Goal: Book appointment/travel/reservation: Book appointment/travel/reservation

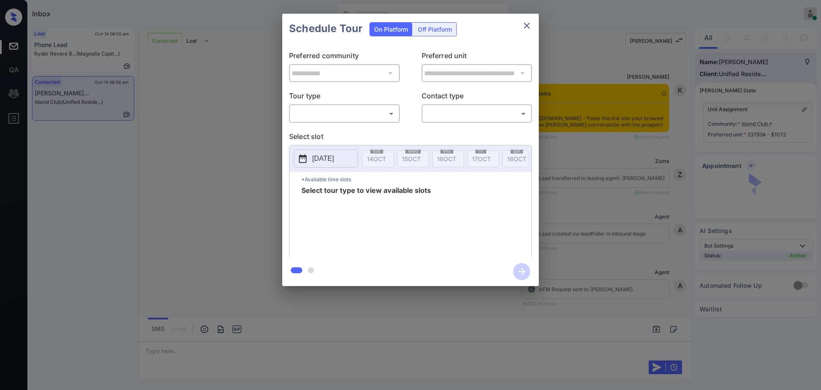
click at [350, 115] on body "Inbox Ajay Kumar Online Set yourself offline Set yourself on break Profile Swit…" at bounding box center [410, 195] width 821 height 390
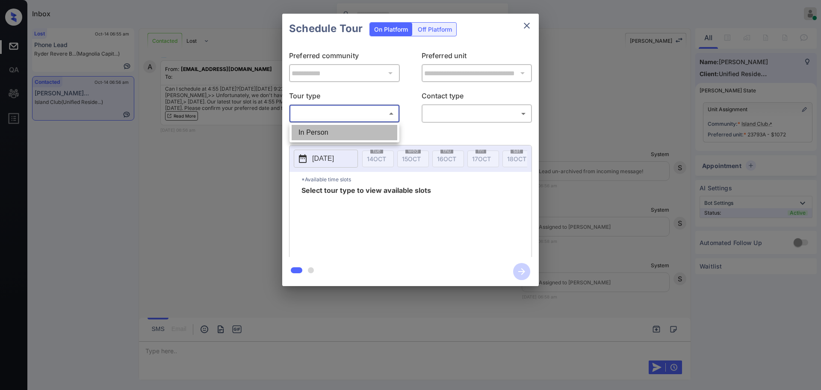
click at [340, 133] on li "In Person" at bounding box center [345, 132] width 106 height 15
type input "********"
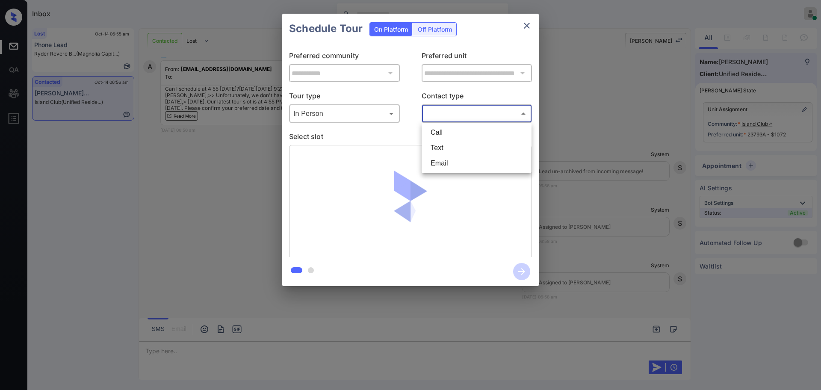
click at [450, 113] on body "Inbox Ajay Kumar Online Set yourself offline Set yourself on break Profile Swit…" at bounding box center [410, 195] width 821 height 390
click at [440, 155] on li "Text" at bounding box center [477, 147] width 106 height 15
type input "****"
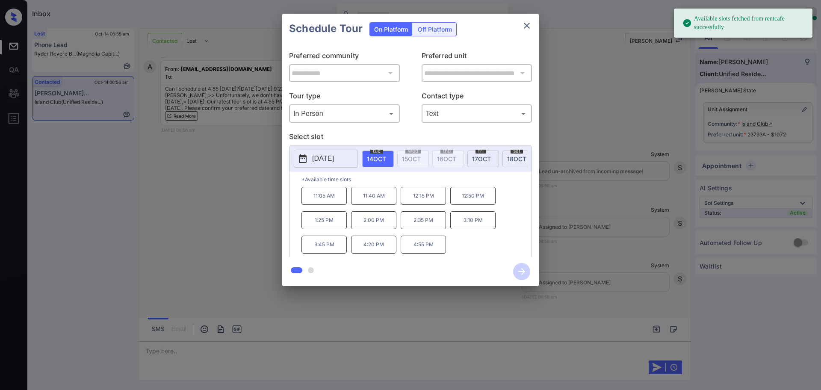
click at [376, 159] on span "14 OCT" at bounding box center [376, 158] width 19 height 7
drag, startPoint x: 404, startPoint y: 254, endPoint x: 463, endPoint y: 244, distance: 59.5
click at [456, 251] on div "11:05 AM 11:40 AM 12:15 PM 12:50 PM 1:25 PM 2:00 PM 2:35 PM 3:10 PM 3:45 PM 4:2…" at bounding box center [416, 221] width 230 height 68
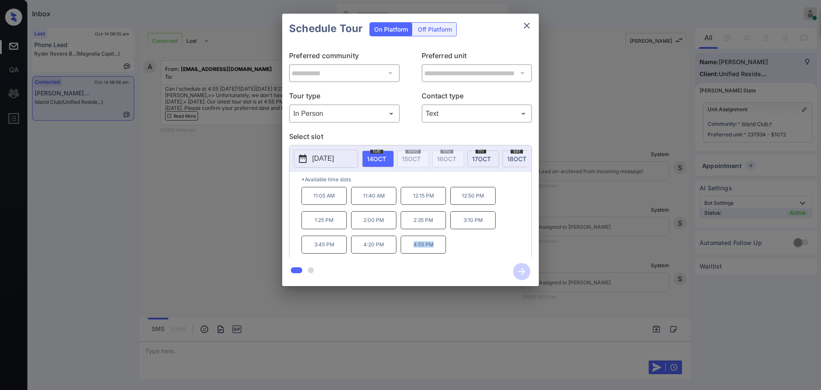
copy p "4:55 PM"
click at [523, 28] on icon "close" at bounding box center [527, 26] width 10 height 10
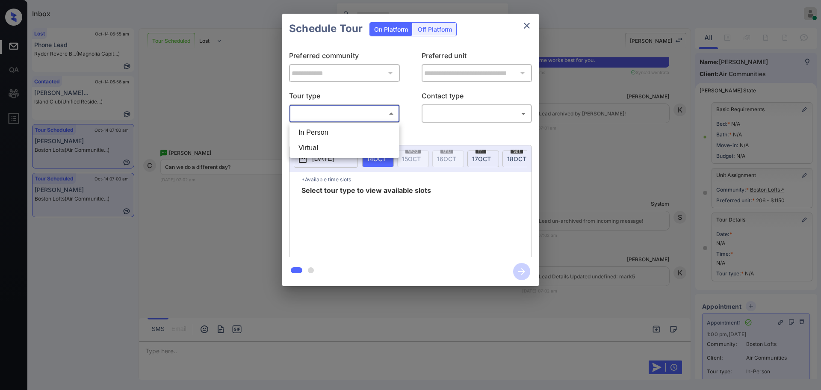
scroll to position [42, 0]
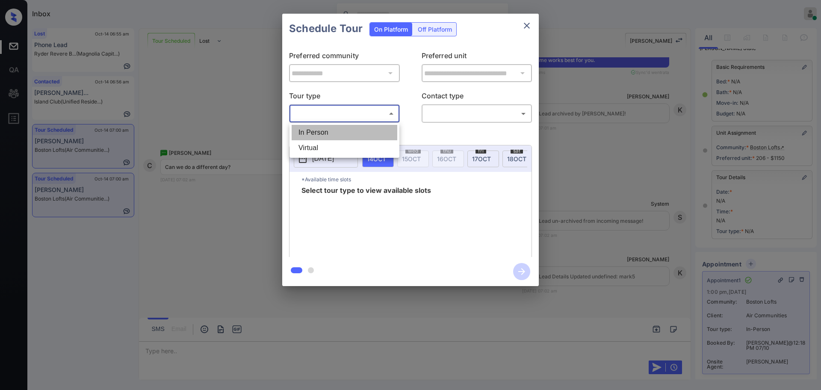
click at [354, 130] on li "In Person" at bounding box center [345, 132] width 106 height 15
type input "********"
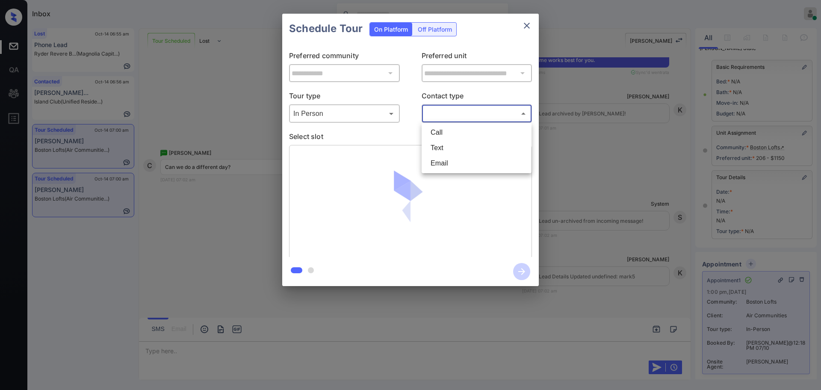
drag, startPoint x: 461, startPoint y: 111, endPoint x: 455, endPoint y: 120, distance: 10.6
click at [461, 110] on body "Inbox Ajay Kumar Online Set yourself offline Set yourself on break Profile Swit…" at bounding box center [410, 195] width 821 height 390
click at [448, 145] on li "Text" at bounding box center [477, 147] width 106 height 15
type input "****"
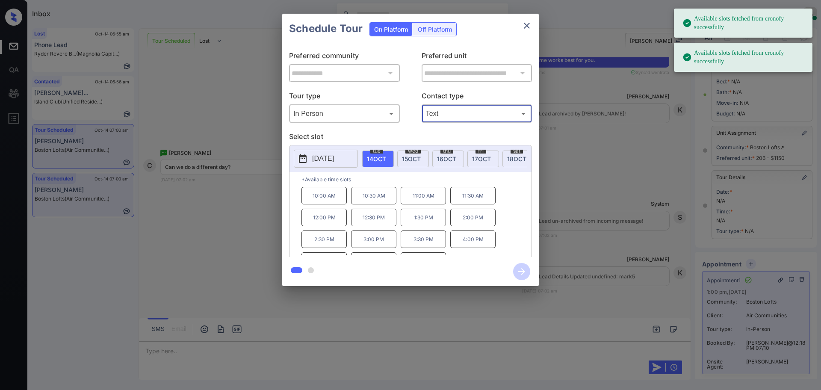
click at [331, 162] on p "[DATE]" at bounding box center [323, 158] width 22 height 10
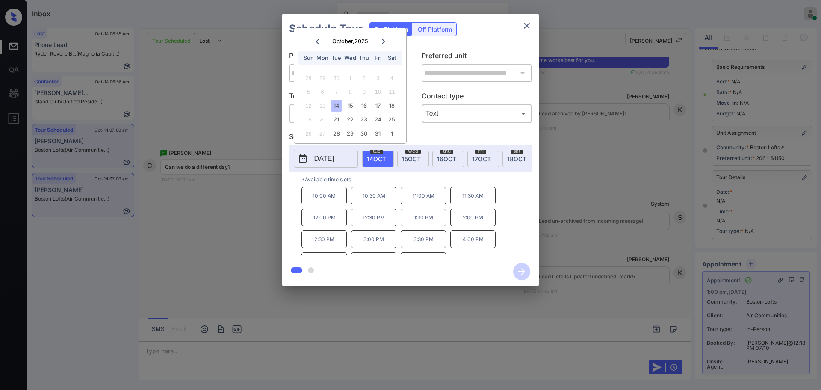
click at [604, 208] on div "**********" at bounding box center [410, 150] width 821 height 300
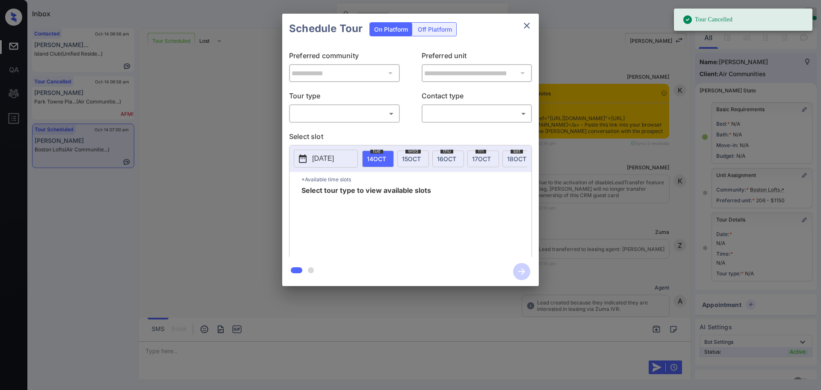
click at [361, 109] on body "Tour Cancelled Inbox [PERSON_NAME] Online Set yourself offline Set yourself on …" at bounding box center [410, 195] width 821 height 390
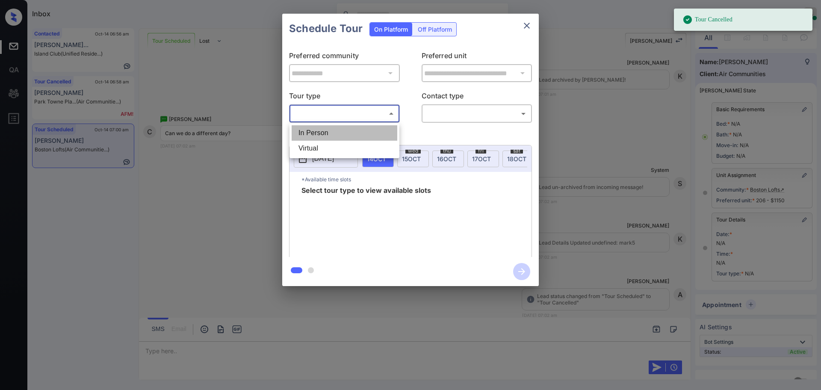
click at [348, 133] on li "In Person" at bounding box center [345, 132] width 106 height 15
type input "********"
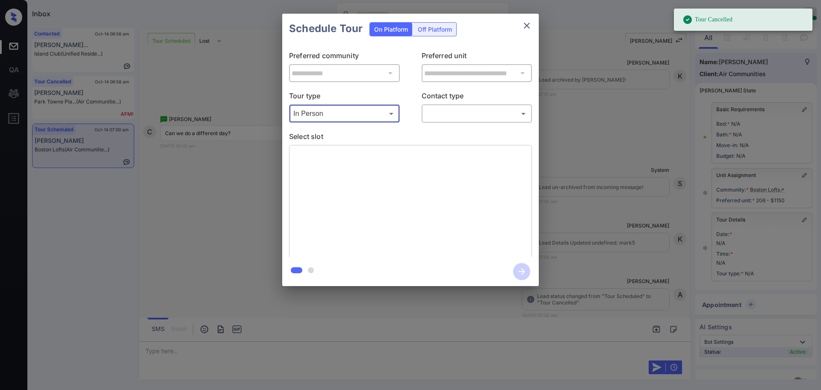
click at [449, 111] on body "Tour Cancelled Inbox [PERSON_NAME] Online Set yourself offline Set yourself on …" at bounding box center [410, 195] width 821 height 390
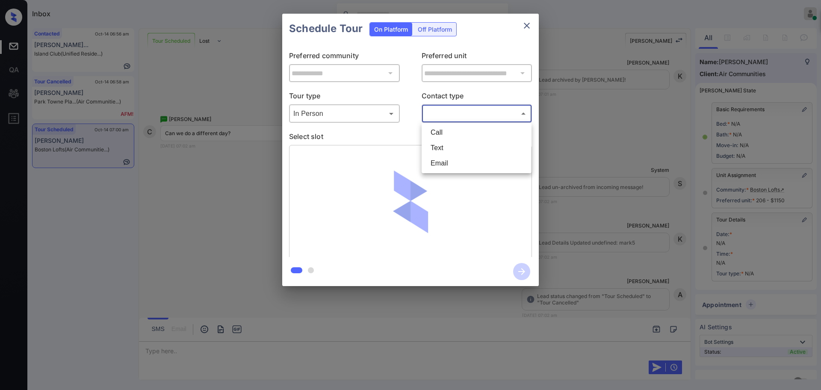
click at [447, 153] on li "Text" at bounding box center [477, 147] width 106 height 15
type input "****"
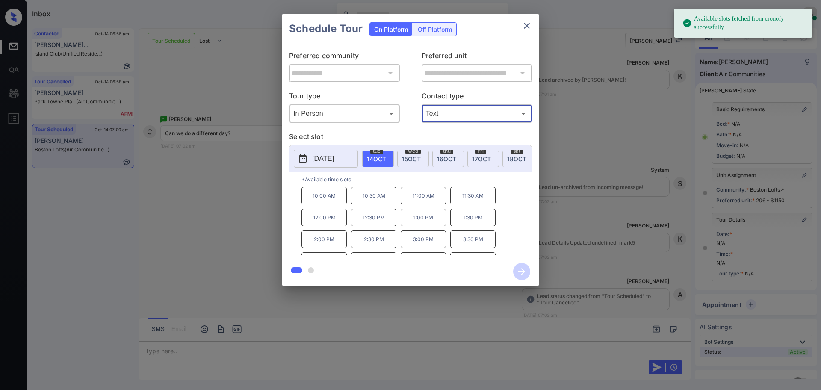
click at [328, 161] on p "2025-10-14" at bounding box center [323, 158] width 22 height 10
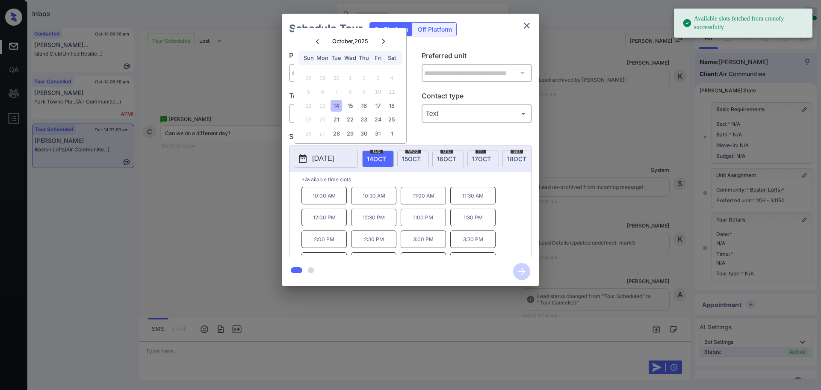
click at [173, 349] on div at bounding box center [410, 195] width 821 height 390
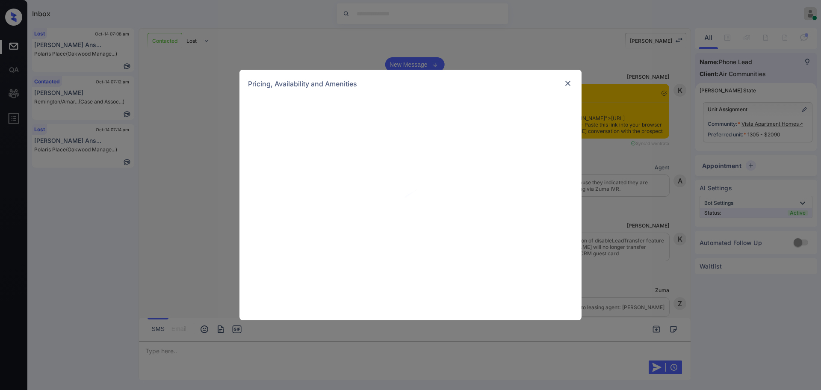
scroll to position [1863, 0]
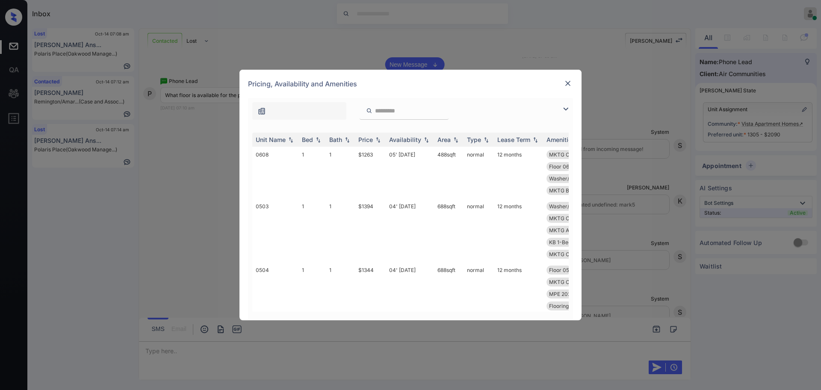
click at [400, 111] on input "search" at bounding box center [409, 110] width 70 height 7
paste input "****"
type input "****"
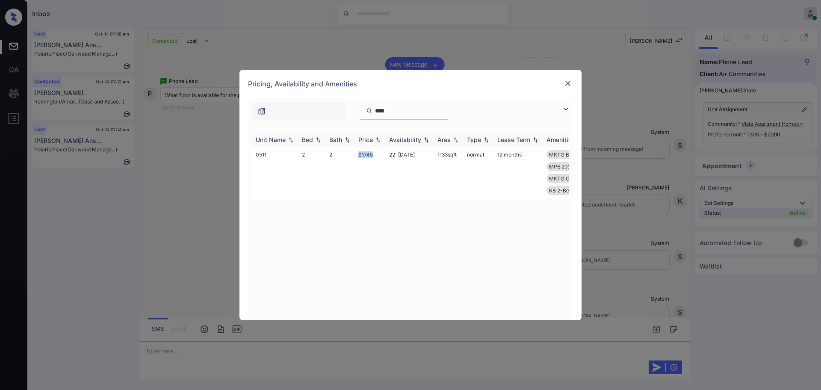
drag, startPoint x: 356, startPoint y: 158, endPoint x: 532, endPoint y: 134, distance: 177.8
click at [375, 156] on td "$1745" at bounding box center [370, 173] width 31 height 52
copy td "$1745"
click at [566, 79] on img at bounding box center [568, 83] width 9 height 9
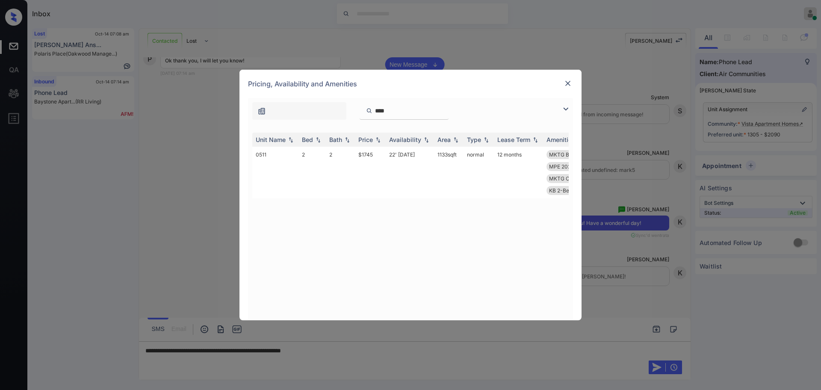
scroll to position [0, 130]
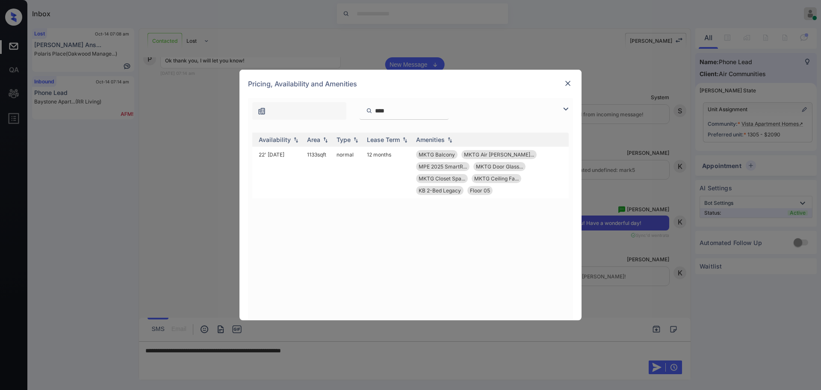
click at [564, 82] on img at bounding box center [568, 83] width 9 height 9
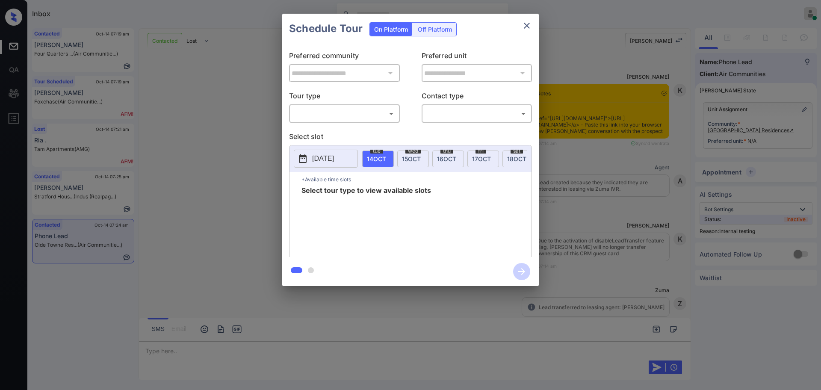
scroll to position [1730, 0]
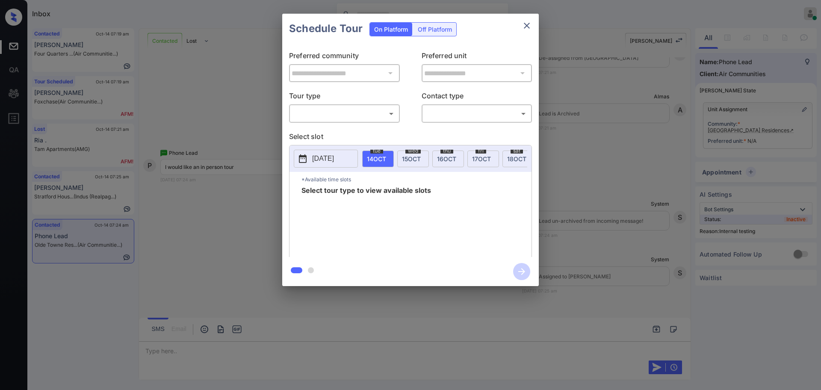
click at [324, 111] on body "Inbox Ajay Kumar Online Set yourself offline Set yourself on break Profile Swit…" at bounding box center [410, 195] width 821 height 390
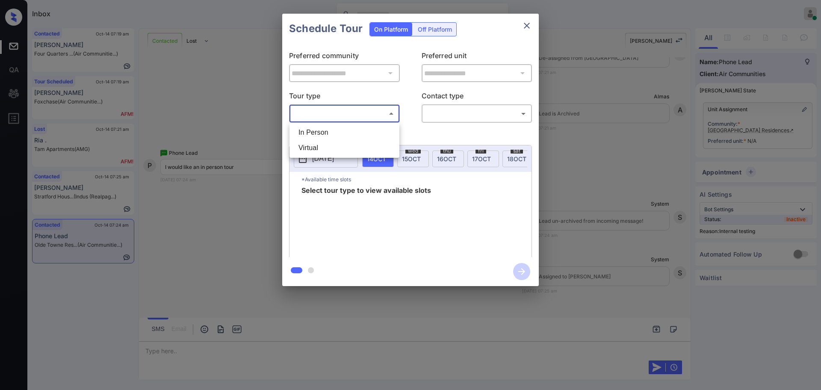
click at [318, 128] on li "In Person" at bounding box center [345, 132] width 106 height 15
type input "********"
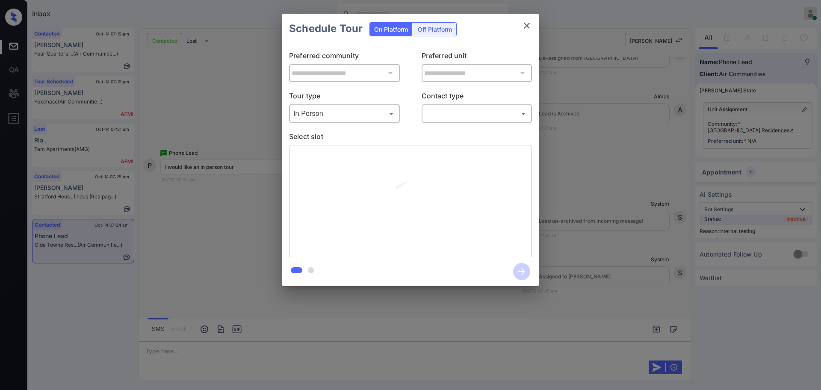
click at [449, 117] on body "Inbox Ajay Kumar Online Set yourself offline Set yourself on break Profile Swit…" at bounding box center [410, 195] width 821 height 390
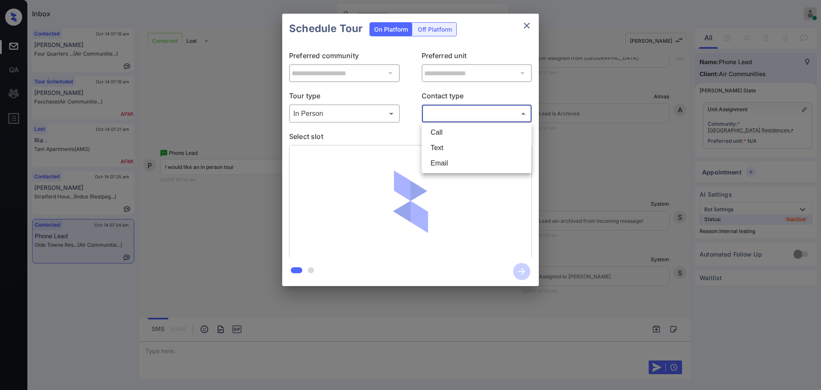
click at [439, 145] on li "Text" at bounding box center [477, 147] width 106 height 15
type input "****"
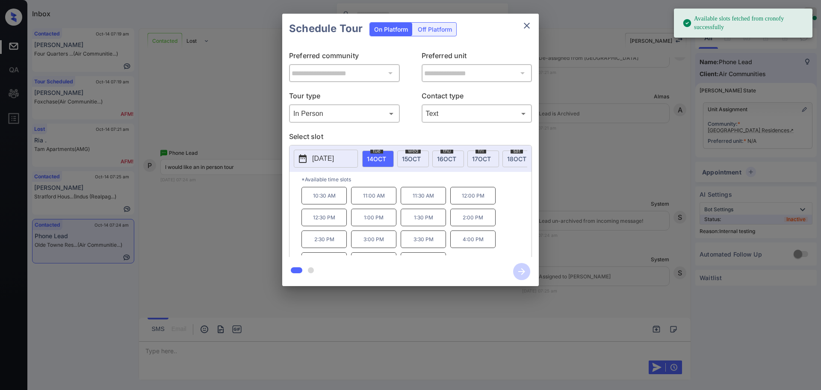
click at [302, 159] on icon at bounding box center [303, 158] width 10 height 10
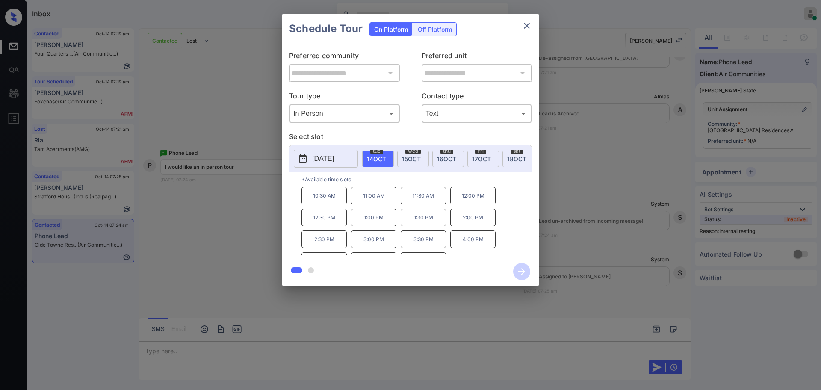
click at [307, 165] on button "[DATE]" at bounding box center [326, 159] width 64 height 18
click at [227, 351] on div at bounding box center [410, 195] width 821 height 390
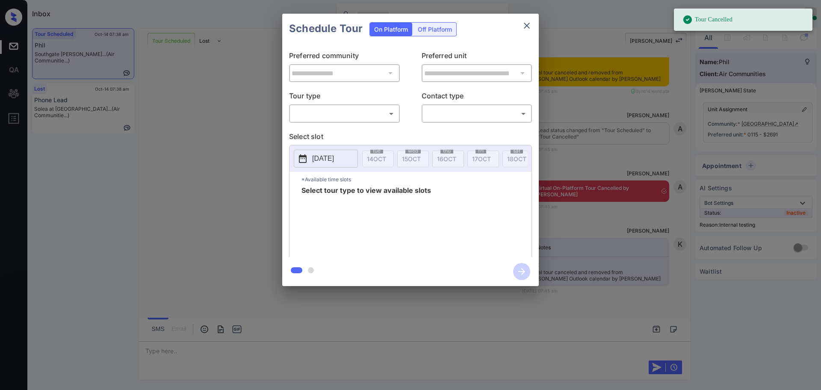
click at [345, 111] on body "Tour Cancelled Inbox Ajay Kumar Online Set yourself offline Set yourself on bre…" at bounding box center [410, 195] width 821 height 390
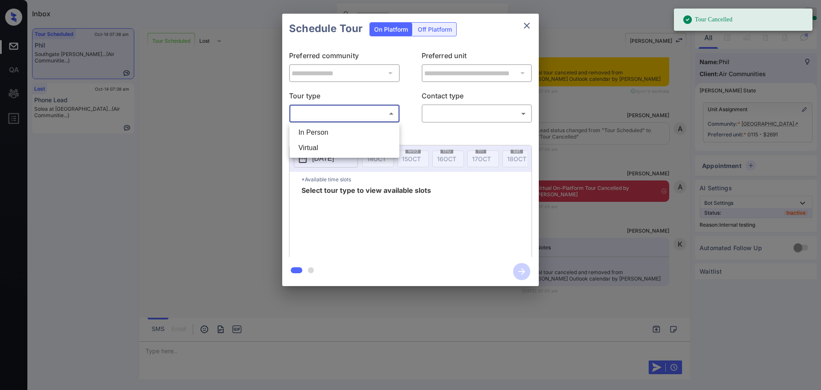
scroll to position [3687, 0]
click at [331, 131] on li "In Person" at bounding box center [345, 132] width 106 height 15
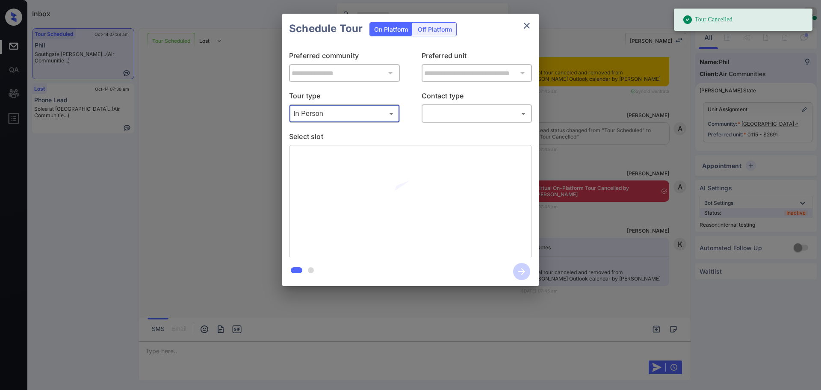
click at [457, 118] on body "Tour Cancelled Inbox Ajay Kumar Online Set yourself offline Set yourself on bre…" at bounding box center [410, 195] width 821 height 390
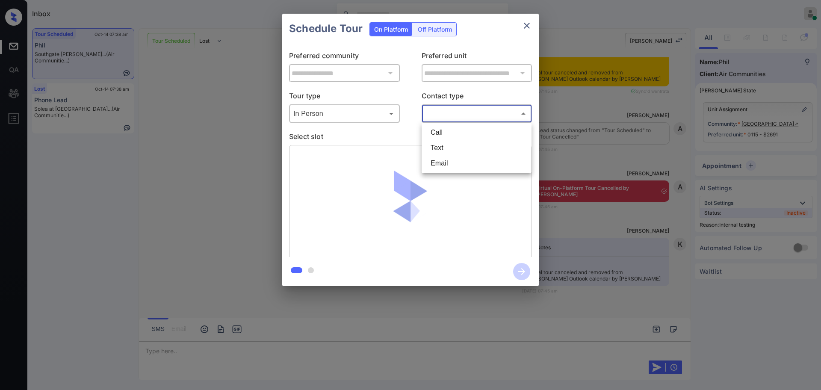
click at [322, 119] on div at bounding box center [410, 195] width 821 height 390
click at [329, 111] on body "Inbox Ajay Kumar Online Set yourself offline Set yourself on break Profile Swit…" at bounding box center [410, 195] width 821 height 390
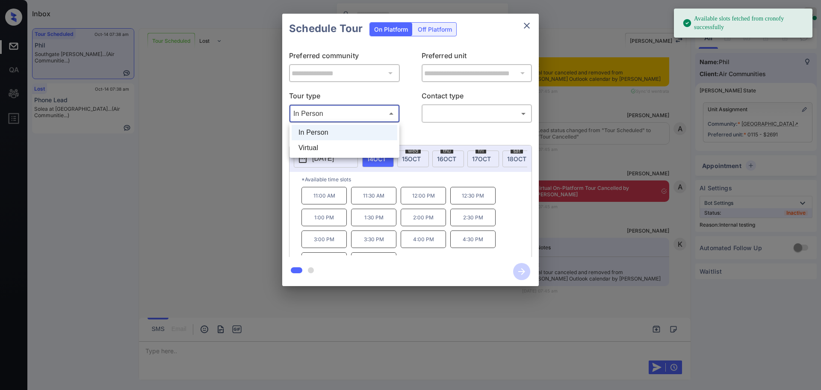
click at [324, 143] on li "Virtual" at bounding box center [345, 147] width 106 height 15
type input "*******"
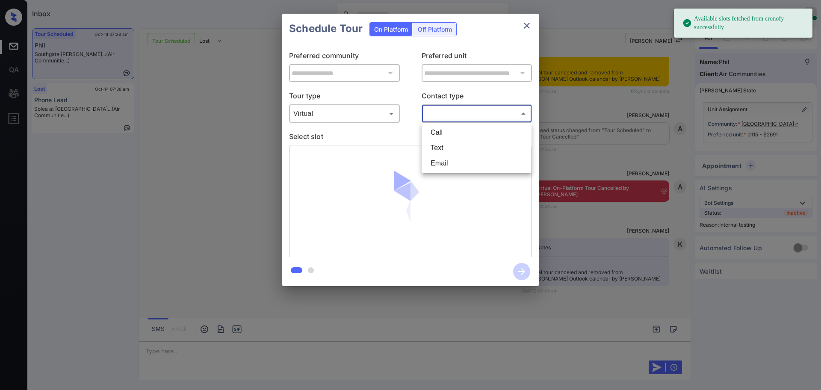
click at [449, 109] on body "Available slots fetched from cronofy successfully Inbox Ajay Kumar Online Set y…" at bounding box center [410, 195] width 821 height 390
click at [440, 149] on li "Text" at bounding box center [477, 147] width 106 height 15
type input "****"
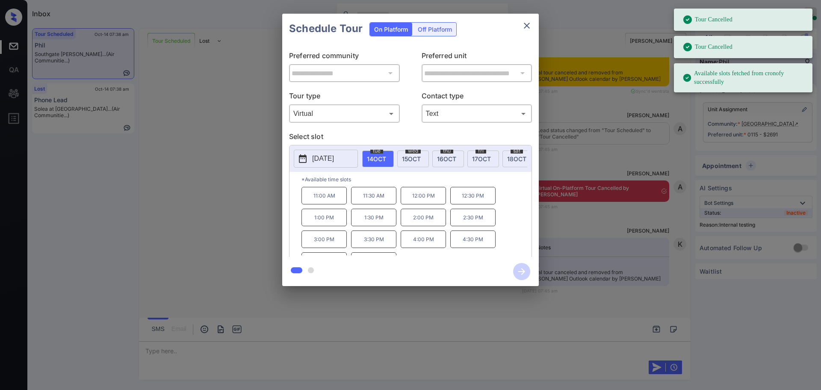
click at [375, 157] on span "14 OCT" at bounding box center [376, 158] width 19 height 7
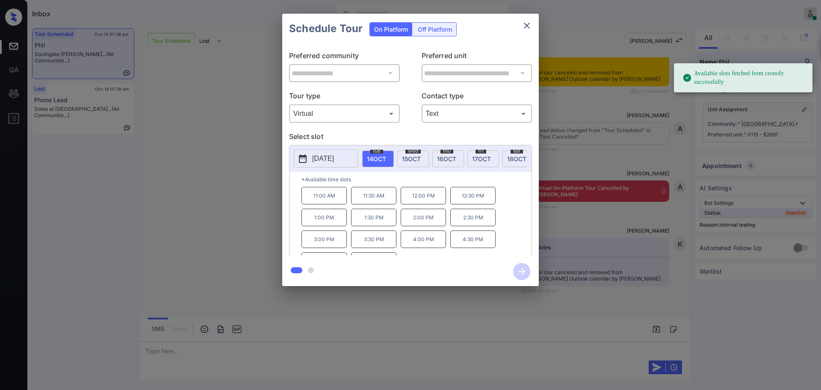
click at [333, 198] on p "11:00 AM" at bounding box center [323, 196] width 45 height 18
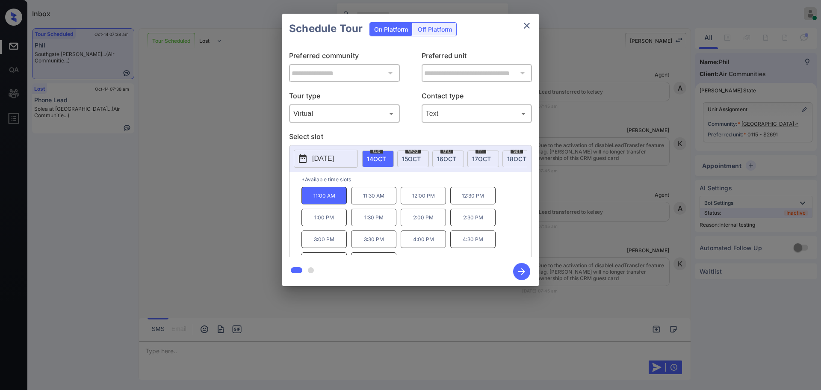
scroll to position [4492, 0]
click at [525, 271] on icon "button" at bounding box center [521, 271] width 7 height 7
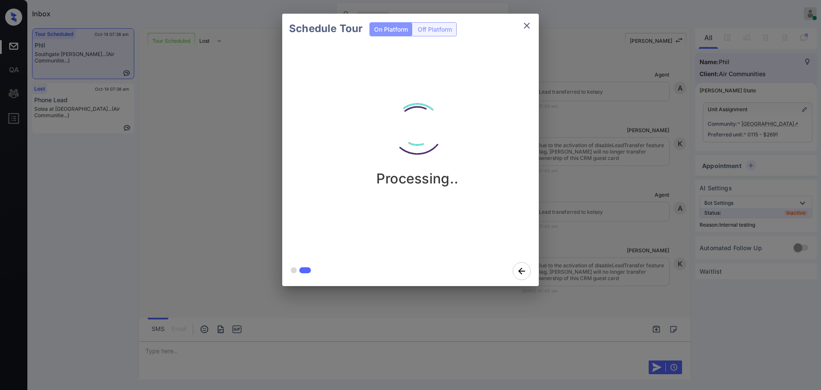
click at [621, 200] on div "Schedule Tour On Platform Off Platform Processing.." at bounding box center [410, 150] width 821 height 300
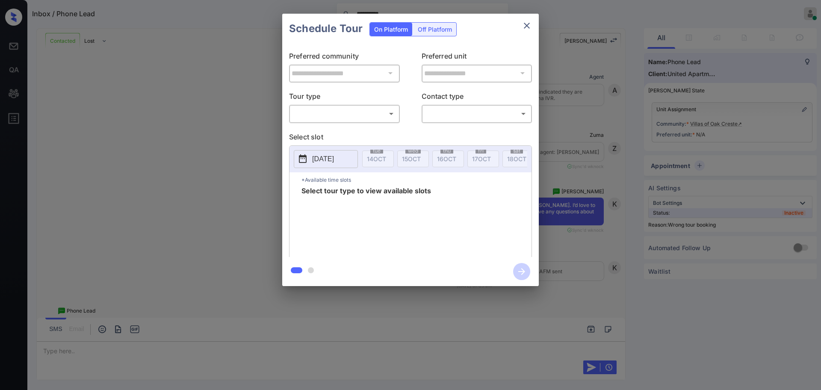
click at [357, 129] on div "**********" at bounding box center [410, 150] width 257 height 213
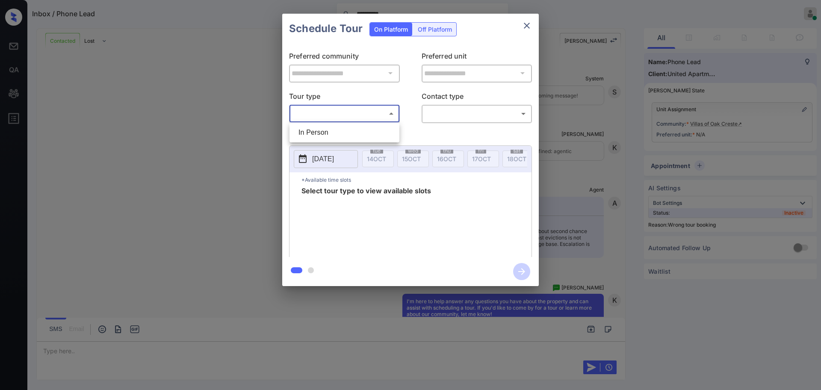
click at [341, 111] on body "**********" at bounding box center [410, 195] width 821 height 390
click at [605, 119] on div at bounding box center [410, 195] width 821 height 390
drag, startPoint x: 605, startPoint y: 119, endPoint x: 611, endPoint y: 111, distance: 10.0
click at [607, 116] on div at bounding box center [410, 195] width 821 height 390
click at [676, 35] on div "**********" at bounding box center [410, 150] width 821 height 300
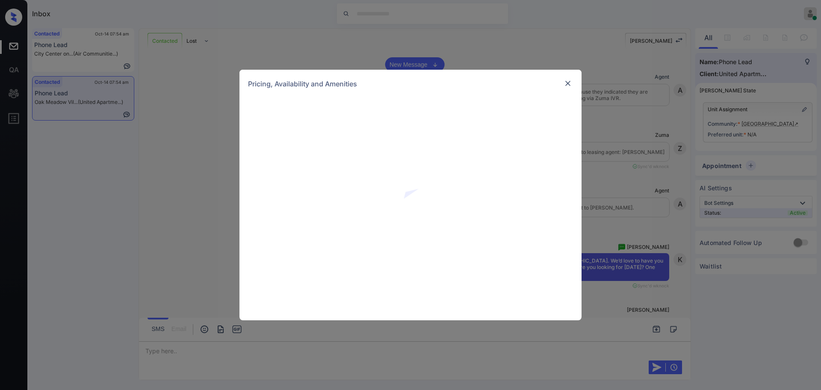
scroll to position [164, 0]
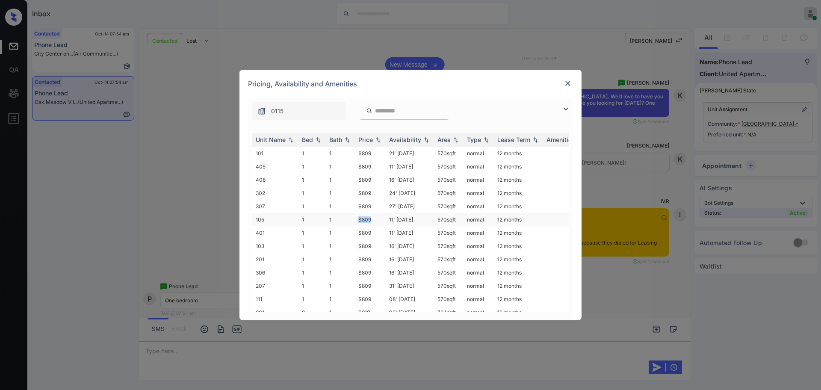
drag, startPoint x: 356, startPoint y: 220, endPoint x: 393, endPoint y: 224, distance: 37.0
click at [374, 221] on td "$809" at bounding box center [370, 219] width 31 height 13
copy td "$809"
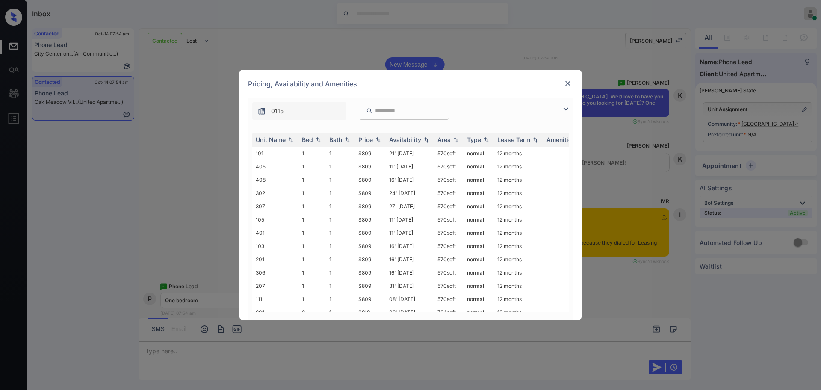
click at [563, 84] on div at bounding box center [568, 83] width 10 height 10
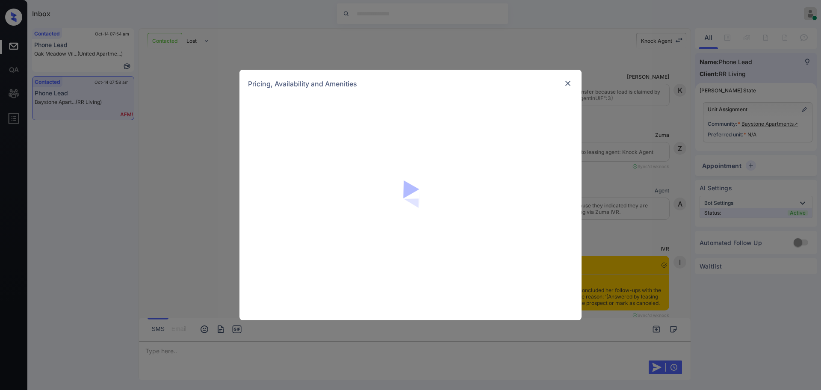
scroll to position [2076, 0]
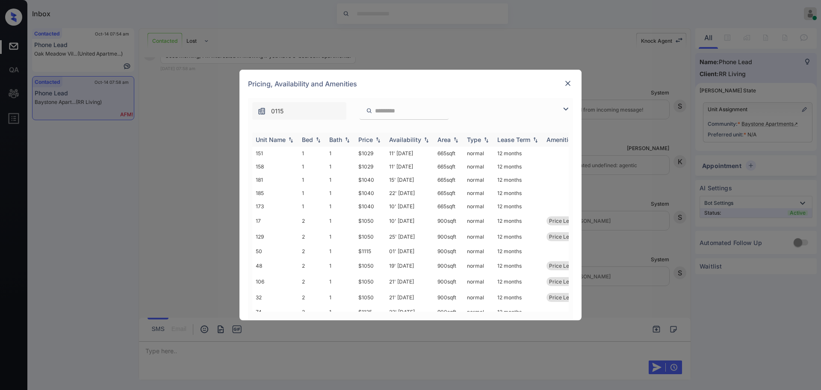
click at [308, 139] on div "Bed" at bounding box center [307, 139] width 11 height 7
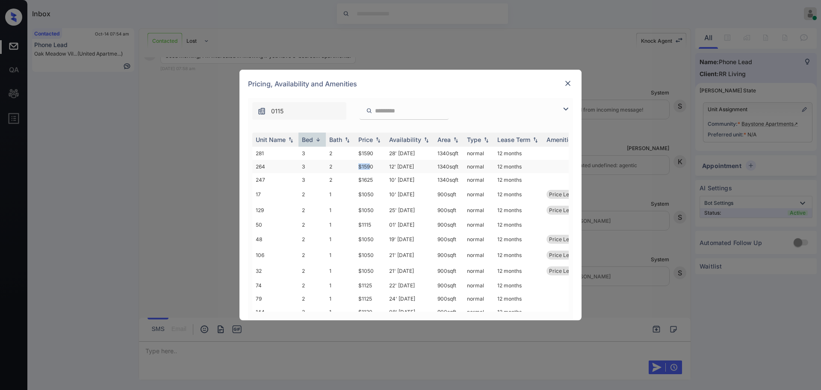
drag, startPoint x: 351, startPoint y: 166, endPoint x: 386, endPoint y: 168, distance: 35.1
click at [374, 167] on tr "264 3 2 $1590 12' Dec 25 1340 sqft normal 12 months" at bounding box center [475, 166] width 447 height 13
copy tr "$1590"
drag, startPoint x: 341, startPoint y: 153, endPoint x: 395, endPoint y: 157, distance: 54.0
click at [377, 153] on tr "281 3 2 $1590 28' Nov 25 1340 sqft normal 12 months" at bounding box center [475, 153] width 447 height 13
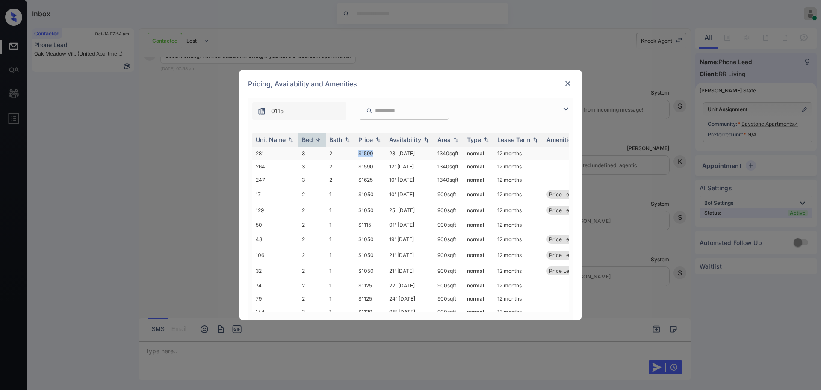
copy tr "$1590"
click at [572, 77] on div "Pricing, Availability and Amenities" at bounding box center [410, 84] width 342 height 28
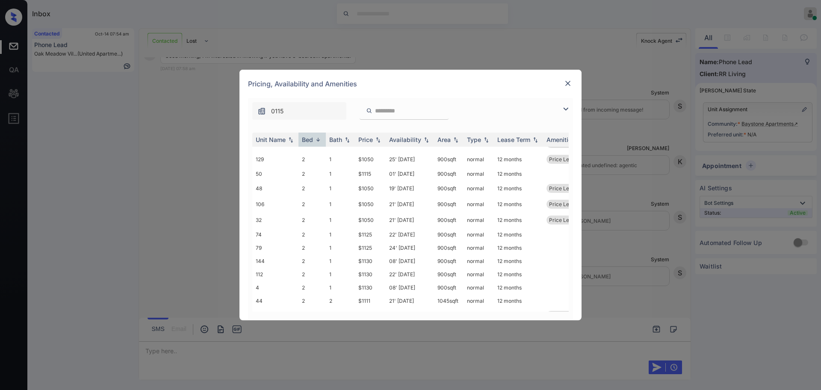
scroll to position [0, 0]
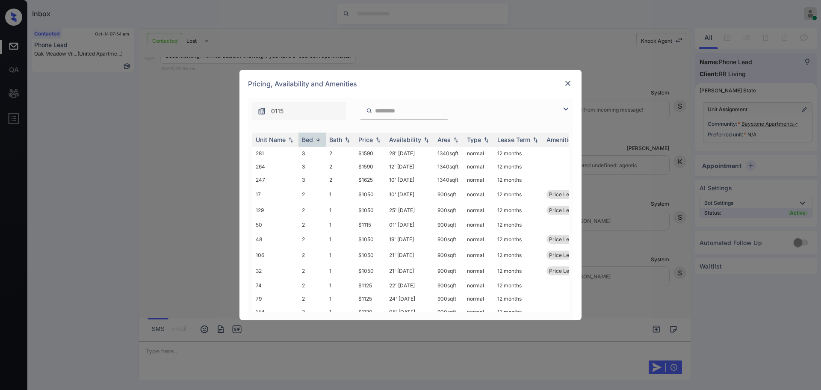
click at [566, 82] on img at bounding box center [568, 83] width 9 height 9
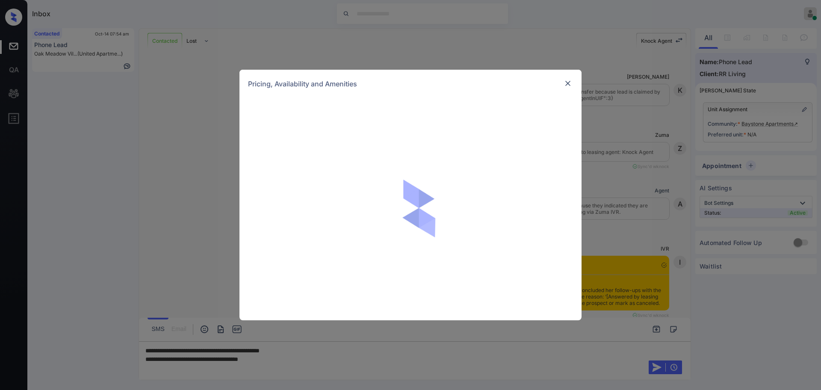
scroll to position [2076, 0]
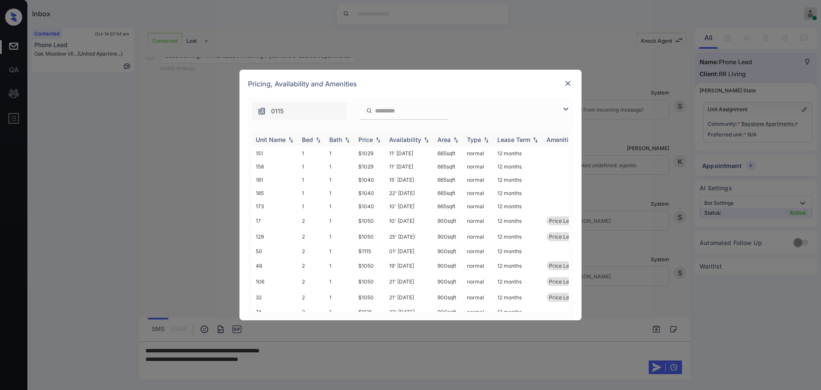
click at [311, 141] on div "Bed" at bounding box center [307, 139] width 11 height 7
drag, startPoint x: 351, startPoint y: 181, endPoint x: 446, endPoint y: 140, distance: 104.0
click at [377, 181] on tr "247 3 2 $1625 10' [DATE] sqft normal 12 months" at bounding box center [475, 179] width 447 height 13
copy tr "$1625"
click at [574, 81] on div "Pricing, Availability and Amenities" at bounding box center [410, 84] width 342 height 28
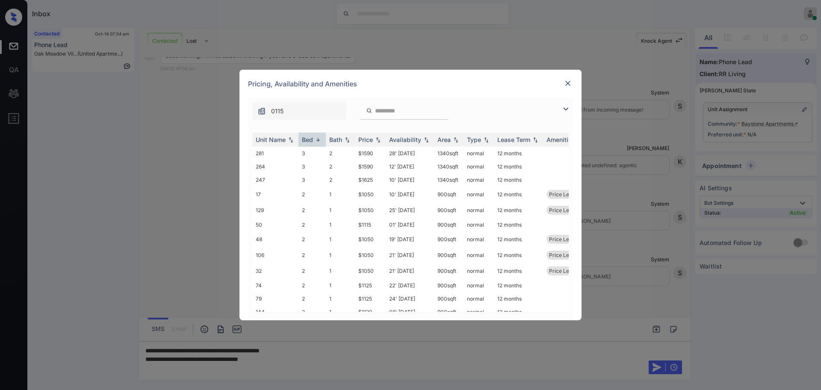
click at [570, 83] on img at bounding box center [568, 83] width 9 height 9
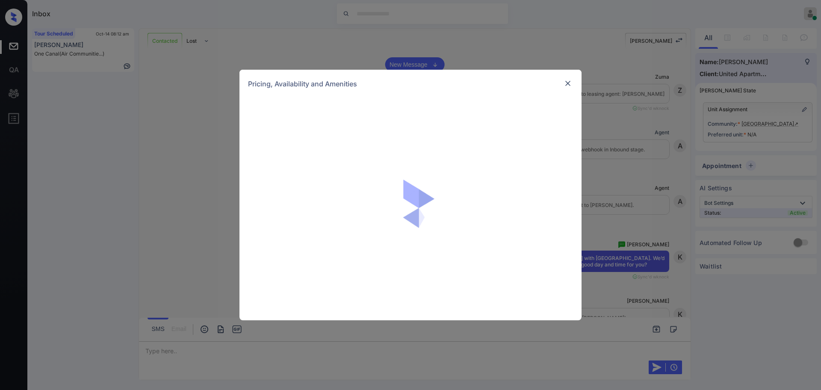
scroll to position [641, 0]
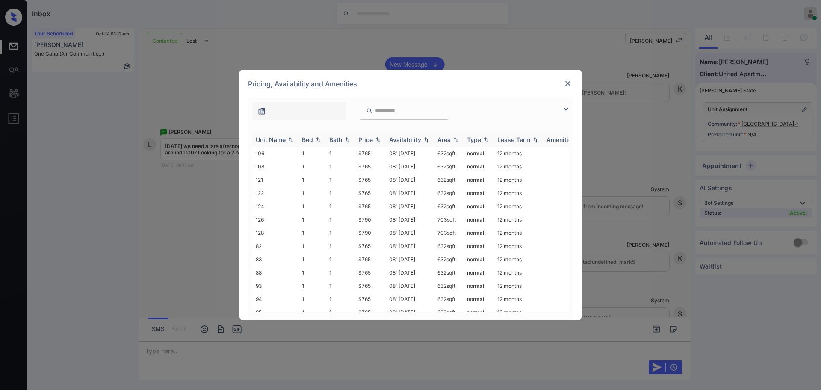
click at [309, 139] on div "Bed" at bounding box center [307, 139] width 11 height 7
click at [566, 79] on img at bounding box center [568, 83] width 9 height 9
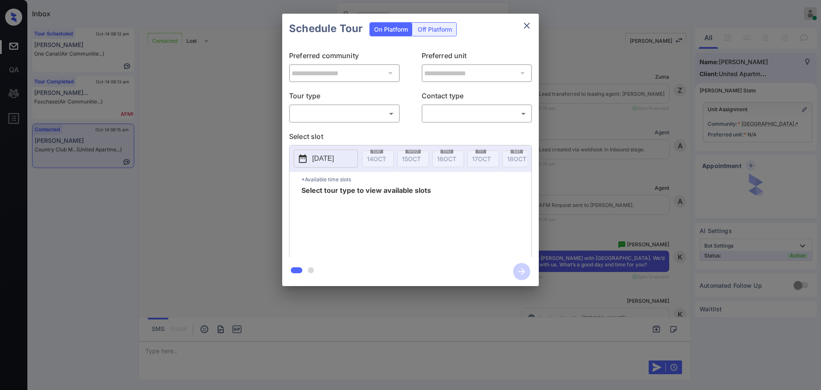
click at [355, 114] on body "Inbox Ajay Kumar Online Set yourself offline Set yourself on break Profile Swit…" at bounding box center [410, 195] width 821 height 390
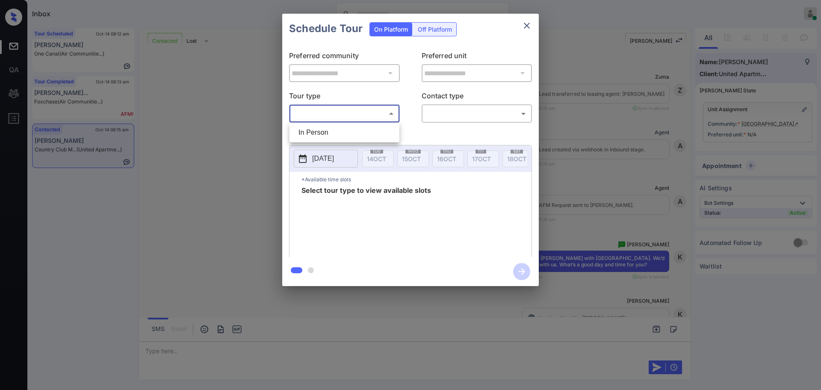
scroll to position [983, 0]
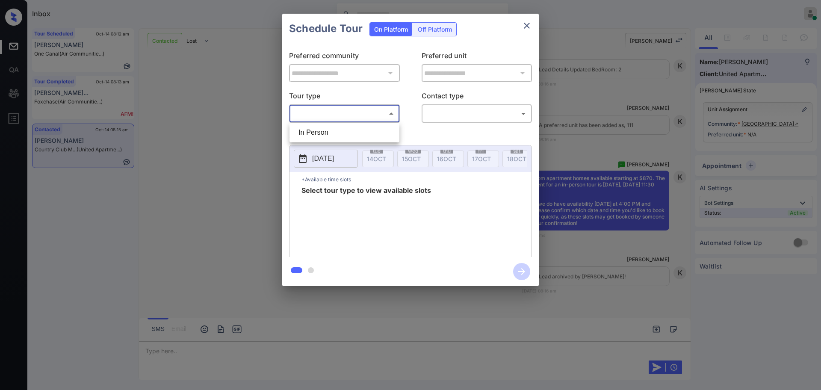
click at [330, 129] on li "In Person" at bounding box center [345, 132] width 106 height 15
type input "********"
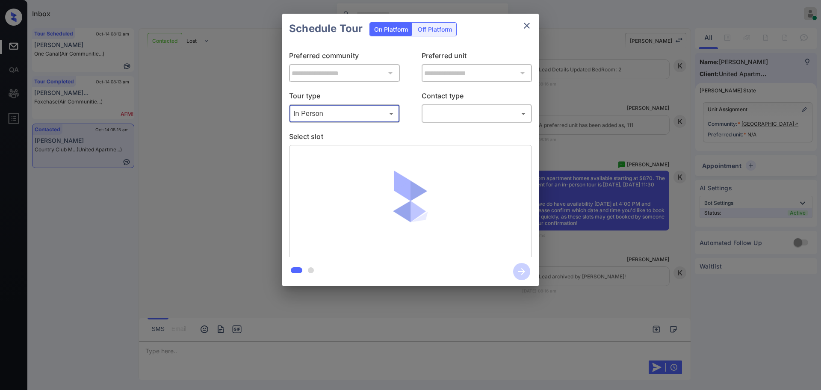
click at [482, 112] on body "Inbox Ajay Kumar Online Set yourself offline Set yourself on break Profile Swit…" at bounding box center [410, 195] width 821 height 390
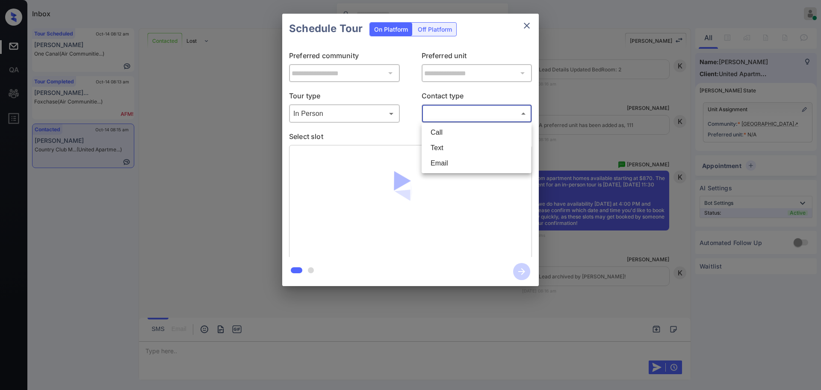
click at [453, 144] on li "Text" at bounding box center [477, 147] width 106 height 15
type input "****"
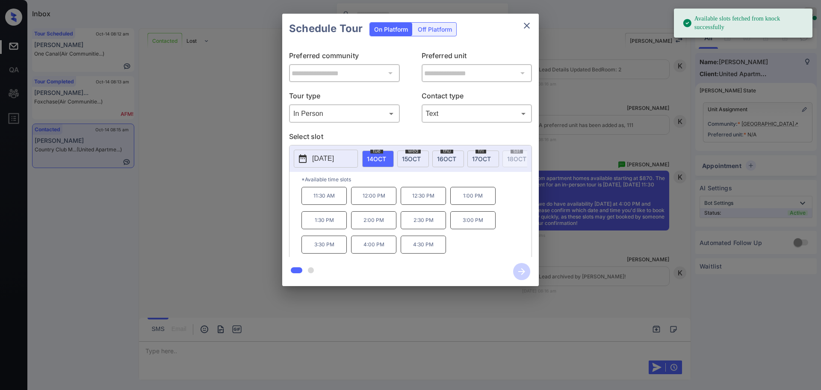
click at [625, 258] on div "**********" at bounding box center [410, 150] width 821 height 300
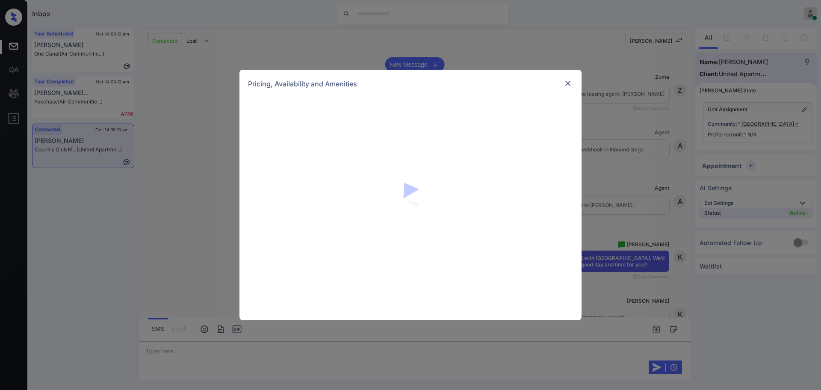
scroll to position [983, 0]
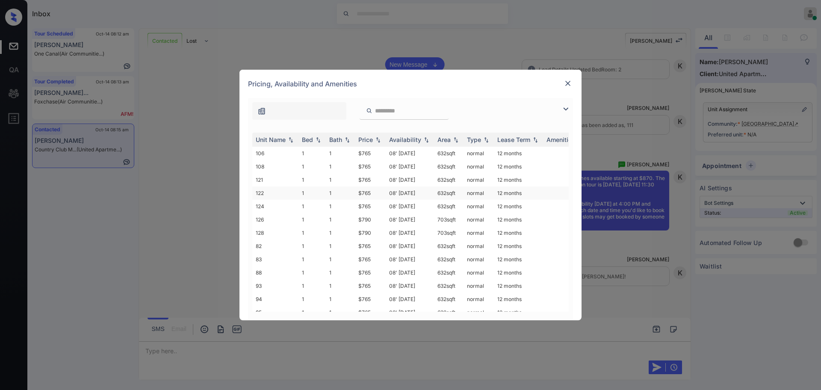
click at [369, 193] on td "$765" at bounding box center [370, 192] width 31 height 13
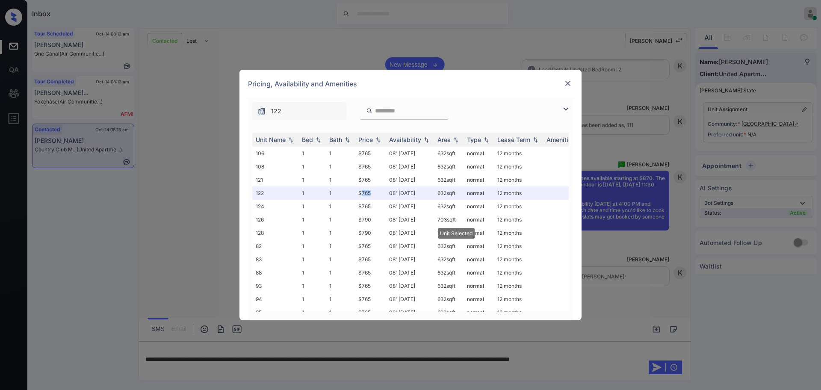
click at [571, 82] on img at bounding box center [568, 83] width 9 height 9
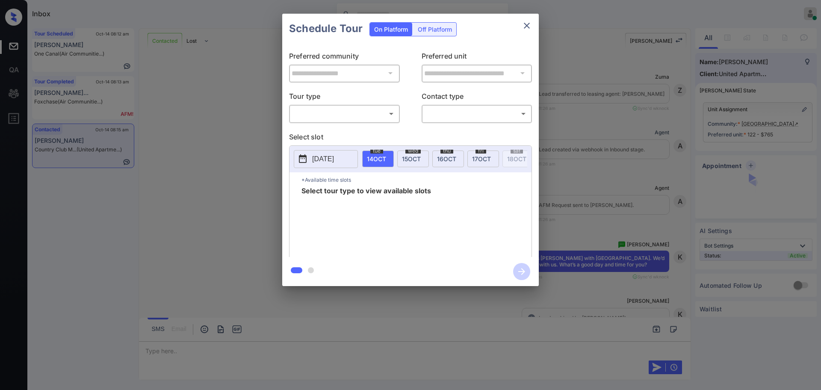
scroll to position [665, 0]
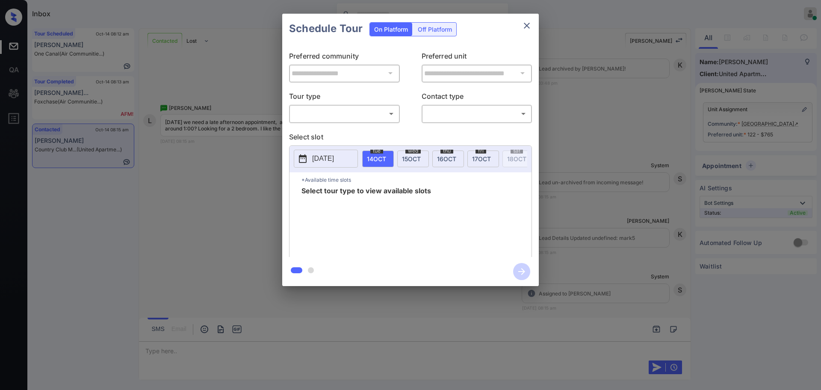
click at [338, 108] on body "Inbox [PERSON_NAME] Online Set yourself offline Set yourself on break Profile S…" at bounding box center [410, 195] width 821 height 390
click at [326, 132] on li "In Person" at bounding box center [345, 132] width 106 height 15
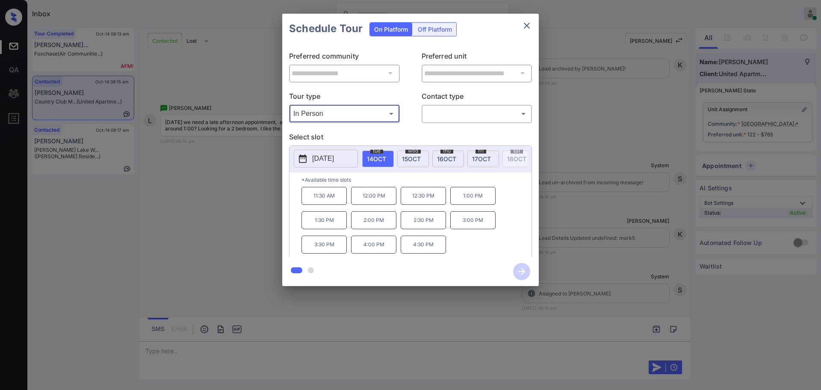
type input "********"
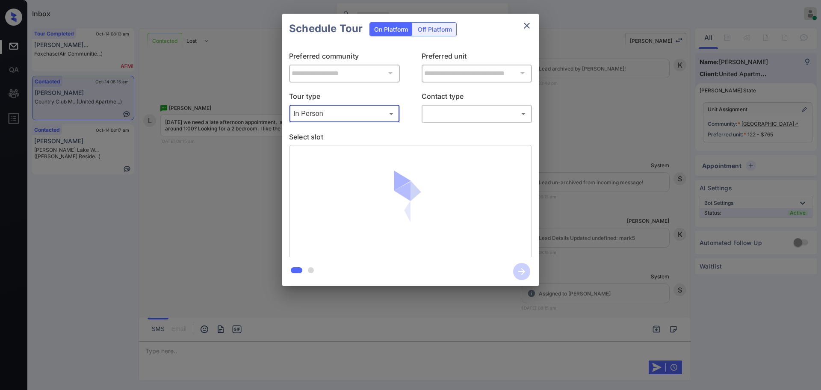
click at [471, 112] on body "Inbox Ajay Kumar Online Set yourself offline Set yourself on break Profile Swit…" at bounding box center [410, 195] width 821 height 390
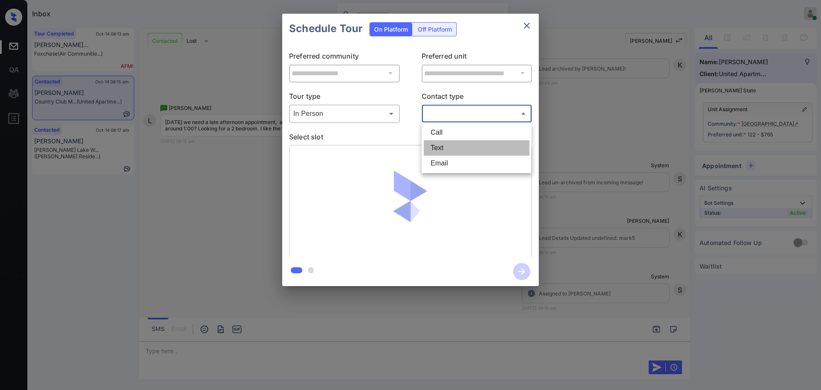
click at [465, 144] on li "Text" at bounding box center [477, 147] width 106 height 15
type input "****"
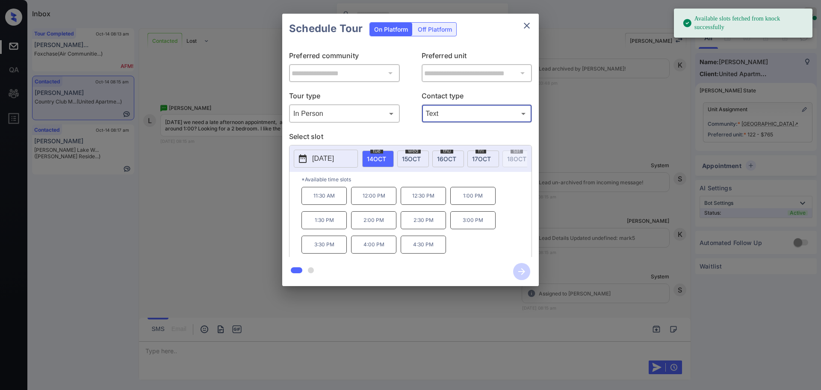
click at [379, 159] on span "14 OCT" at bounding box center [376, 158] width 19 height 7
drag, startPoint x: 374, startPoint y: 247, endPoint x: 382, endPoint y: 249, distance: 8.4
click at [374, 247] on p "4:00 PM" at bounding box center [373, 245] width 45 height 18
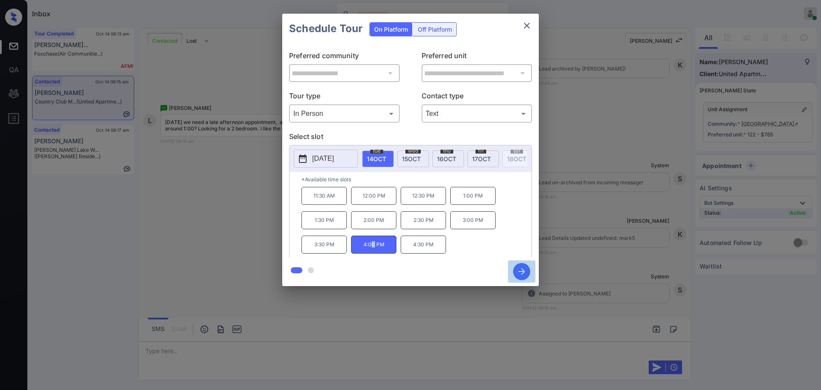
click at [521, 269] on icon "button" at bounding box center [521, 271] width 17 height 17
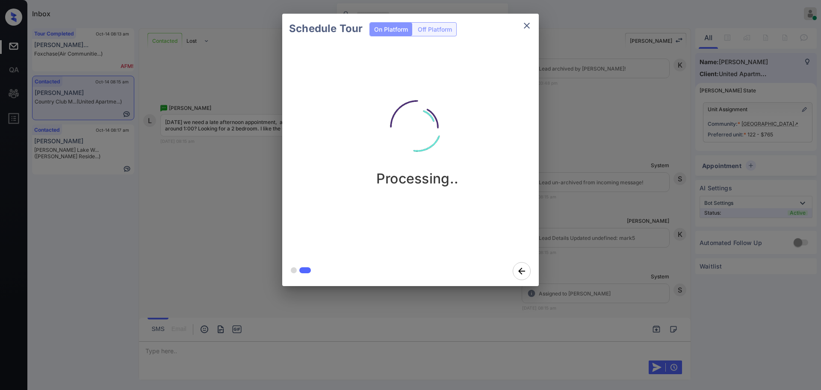
click at [574, 247] on div "Schedule Tour On Platform Off Platform Processing.." at bounding box center [410, 150] width 821 height 300
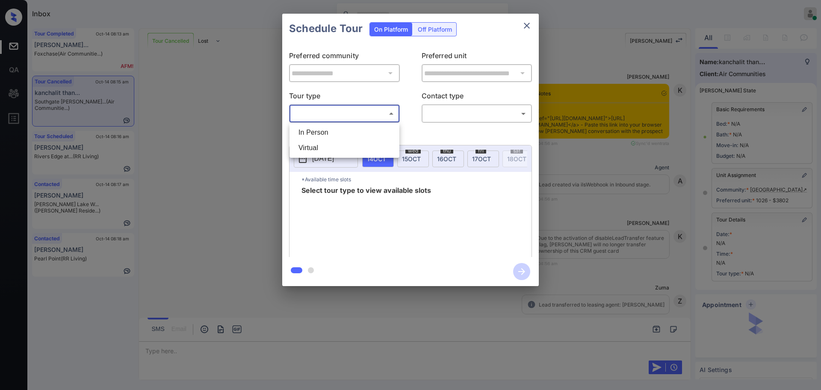
click at [342, 108] on body "Inbox [PERSON_NAME] Online Set yourself offline Set yourself on break Profile S…" at bounding box center [410, 195] width 821 height 390
click at [322, 126] on li "In Person" at bounding box center [345, 132] width 106 height 15
type input "********"
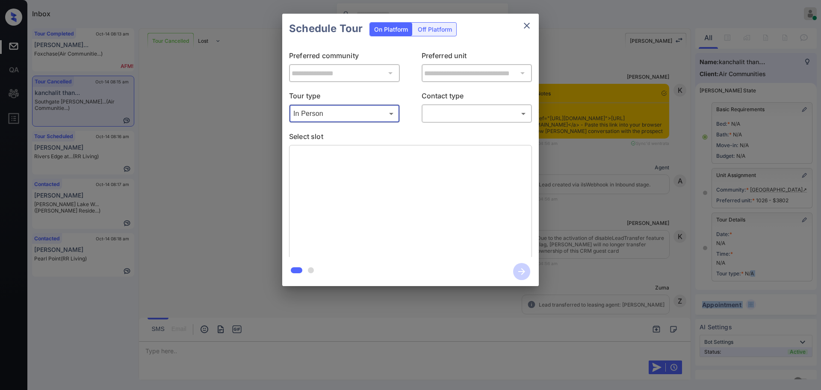
scroll to position [9680, 0]
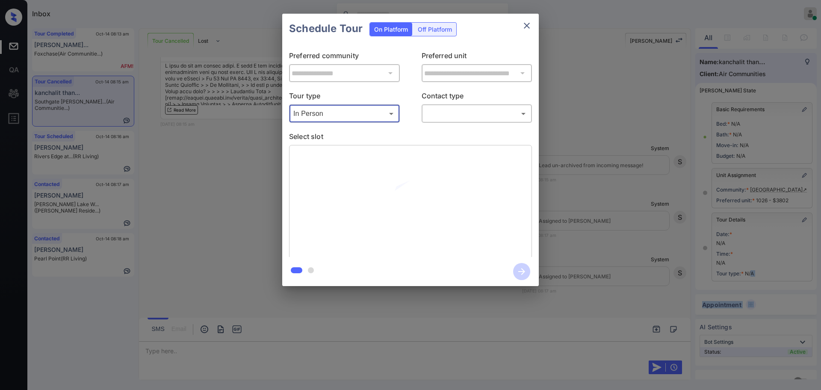
click at [490, 117] on body "Inbox [PERSON_NAME] Online Set yourself offline Set yourself on break Profile S…" at bounding box center [410, 195] width 821 height 390
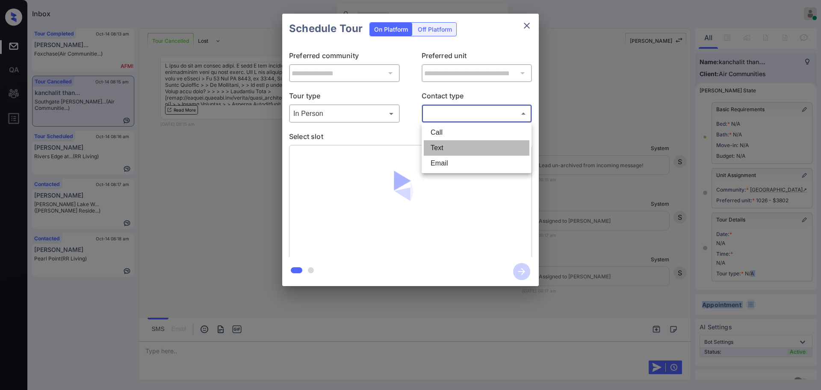
click at [438, 150] on li "Text" at bounding box center [477, 147] width 106 height 15
type input "****"
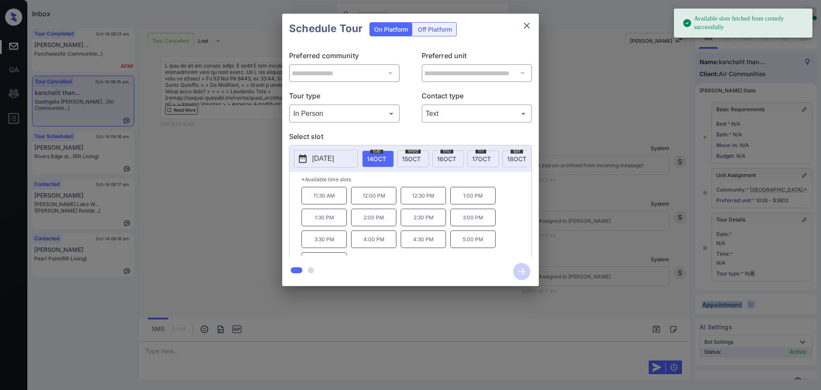
click at [332, 156] on p "[DATE]" at bounding box center [323, 158] width 22 height 10
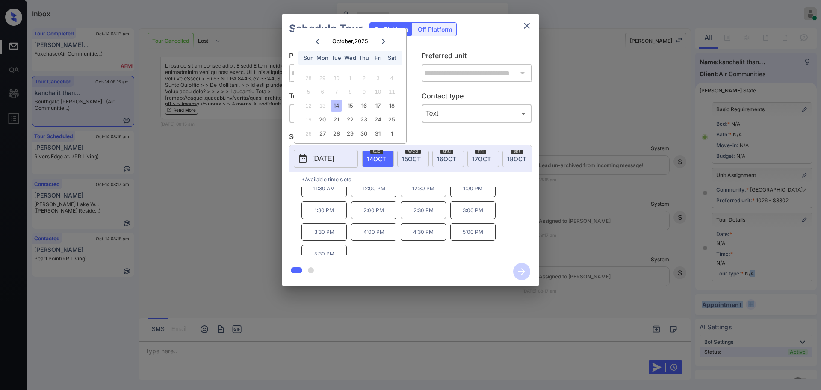
scroll to position [15, 0]
click at [347, 105] on div "15" at bounding box center [350, 106] width 12 height 12
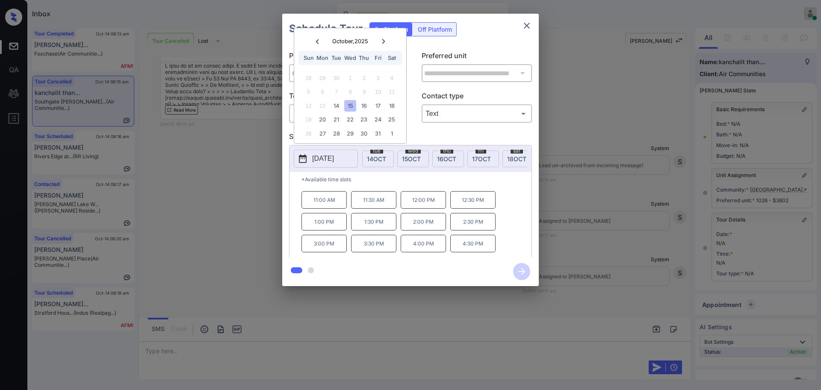
scroll to position [0, 0]
click at [365, 103] on div "16" at bounding box center [364, 106] width 12 height 12
click at [377, 101] on div "17" at bounding box center [378, 106] width 12 height 12
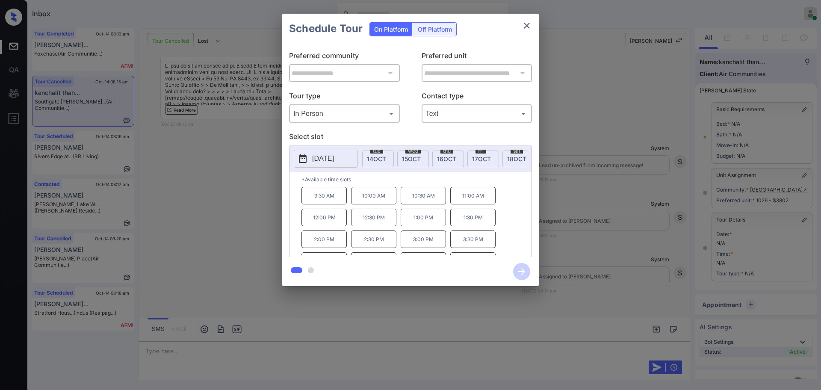
click at [207, 286] on div "**********" at bounding box center [410, 150] width 821 height 300
